Goal: Task Accomplishment & Management: Use online tool/utility

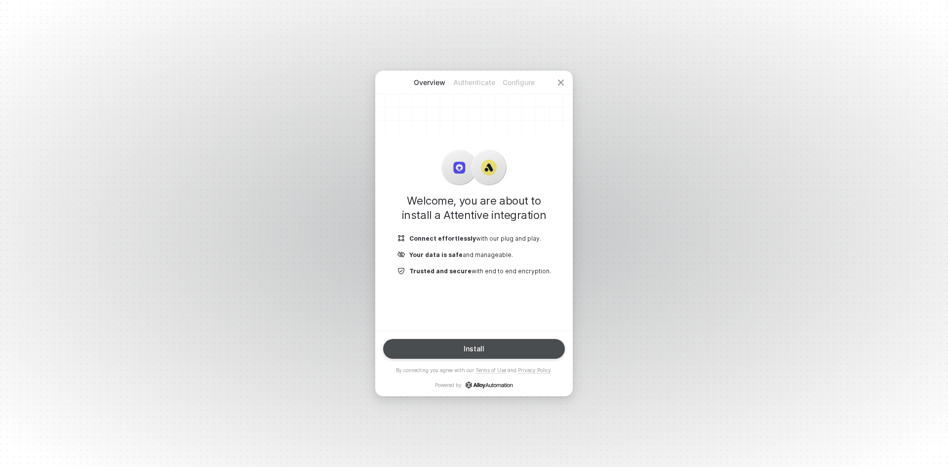
click at [510, 348] on button "Install" at bounding box center [474, 349] width 182 height 20
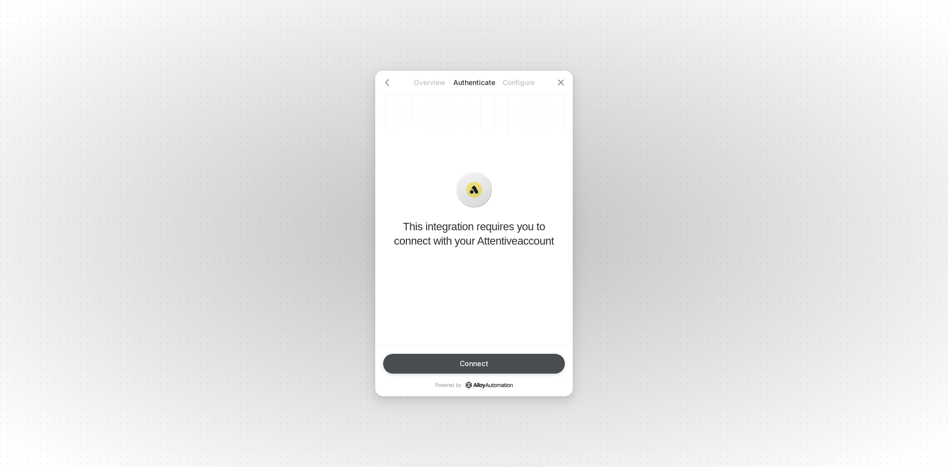
click at [508, 359] on button "Connect" at bounding box center [474, 363] width 182 height 20
click at [505, 247] on p "This integration requires you to connect with your Attentive account" at bounding box center [474, 233] width 166 height 29
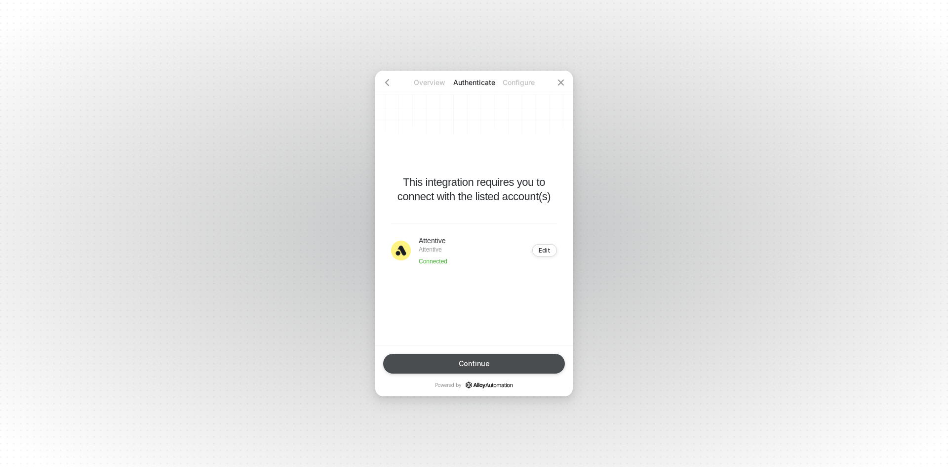
click at [507, 364] on button "Continue" at bounding box center [474, 363] width 182 height 20
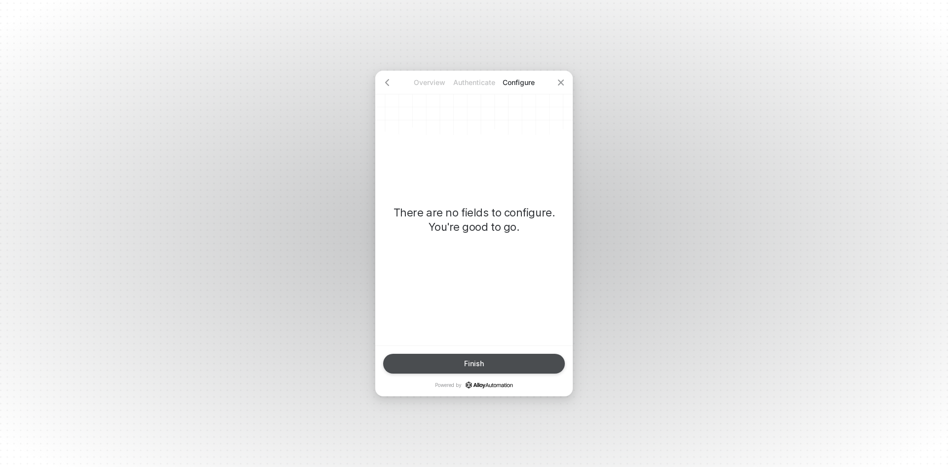
click at [509, 359] on button "Finish" at bounding box center [474, 363] width 182 height 20
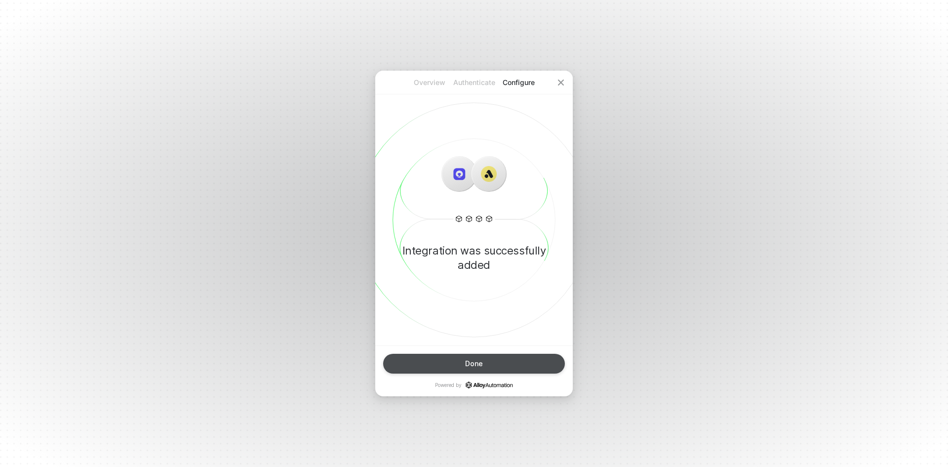
click at [491, 361] on button "Done" at bounding box center [474, 363] width 182 height 20
click at [504, 362] on button "Done" at bounding box center [474, 363] width 182 height 20
click at [556, 81] on div at bounding box center [561, 83] width 24 height 24
click at [510, 366] on button "Done" at bounding box center [474, 363] width 182 height 20
